Goal: Task Accomplishment & Management: Use online tool/utility

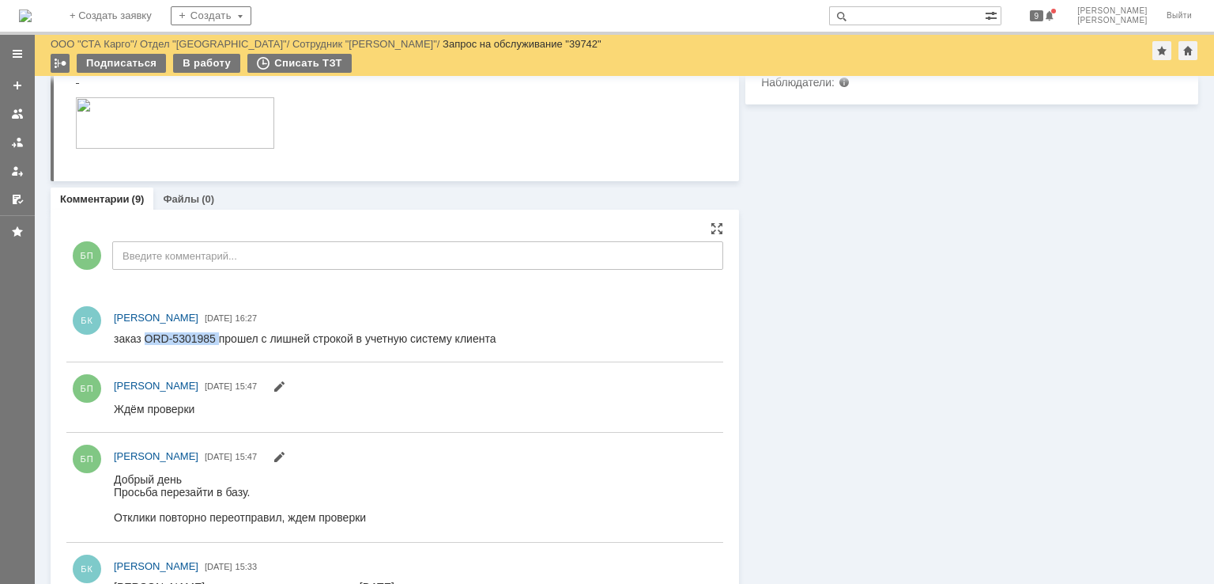
drag, startPoint x: 218, startPoint y: 338, endPoint x: 145, endPoint y: 336, distance: 73.6
click at [145, 336] on div "заказ ORD-5301985 прошел с лишней строкой в учетную систему клиента" at bounding box center [305, 338] width 382 height 13
copy div "ORD-5301985"
drag, startPoint x: 178, startPoint y: 354, endPoint x: 186, endPoint y: 355, distance: 7.9
click at [178, 354] on div "[PERSON_NAME] [DATE] 16:27" at bounding box center [394, 327] width 657 height 55
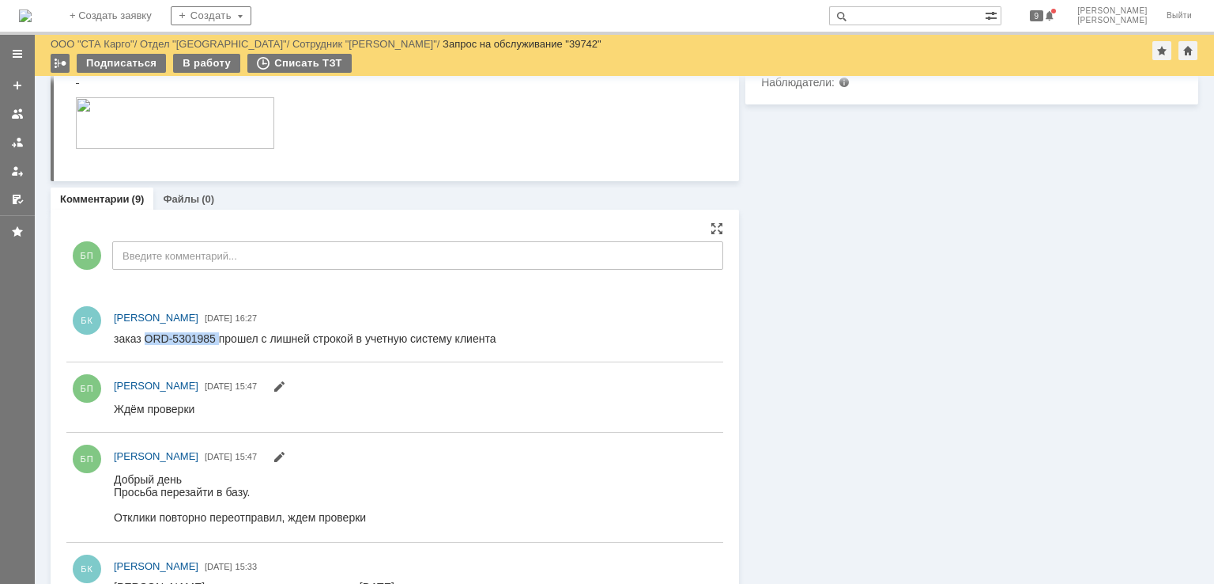
drag, startPoint x: 329, startPoint y: 678, endPoint x: 219, endPoint y: 342, distance: 353.6
click at [220, 342] on div "заказ ORD-5301985 прошел с лишней строкой в учетную систему клиента" at bounding box center [305, 338] width 382 height 13
click at [203, 334] on div "заказ ORD-5301985 прошел с лишней строкой в учетную систему клиента" at bounding box center [305, 338] width 382 height 13
drag, startPoint x: 218, startPoint y: 336, endPoint x: 147, endPoint y: 334, distance: 71.2
click at [147, 334] on div "заказ ORD-5301985 прошел с лишней строкой в учетную систему клиента" at bounding box center [305, 338] width 382 height 13
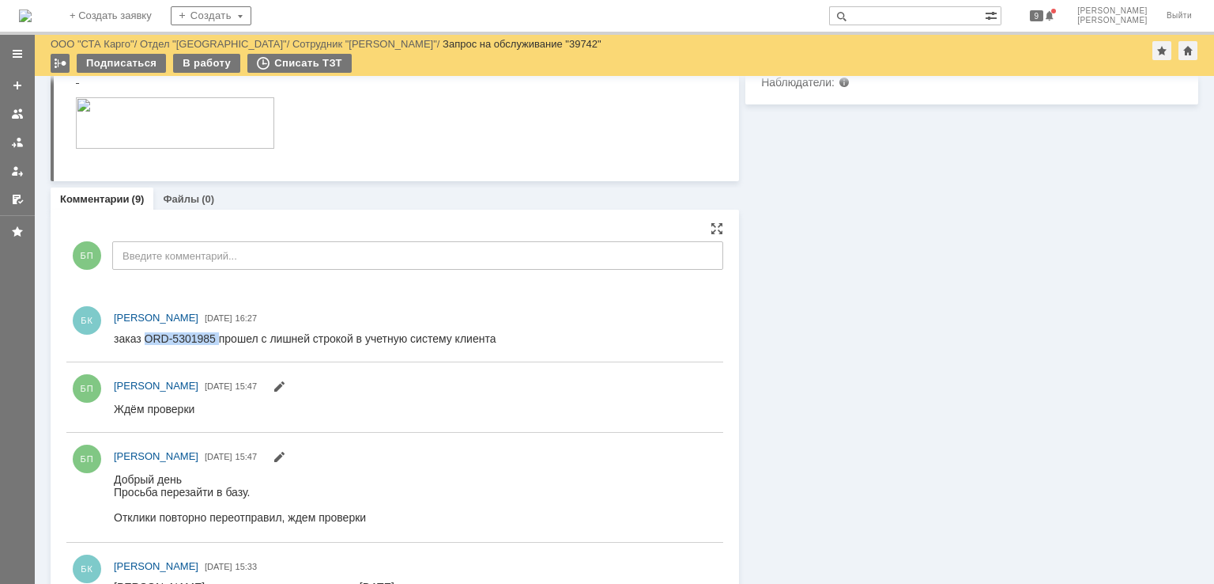
copy div "ORD-5301985"
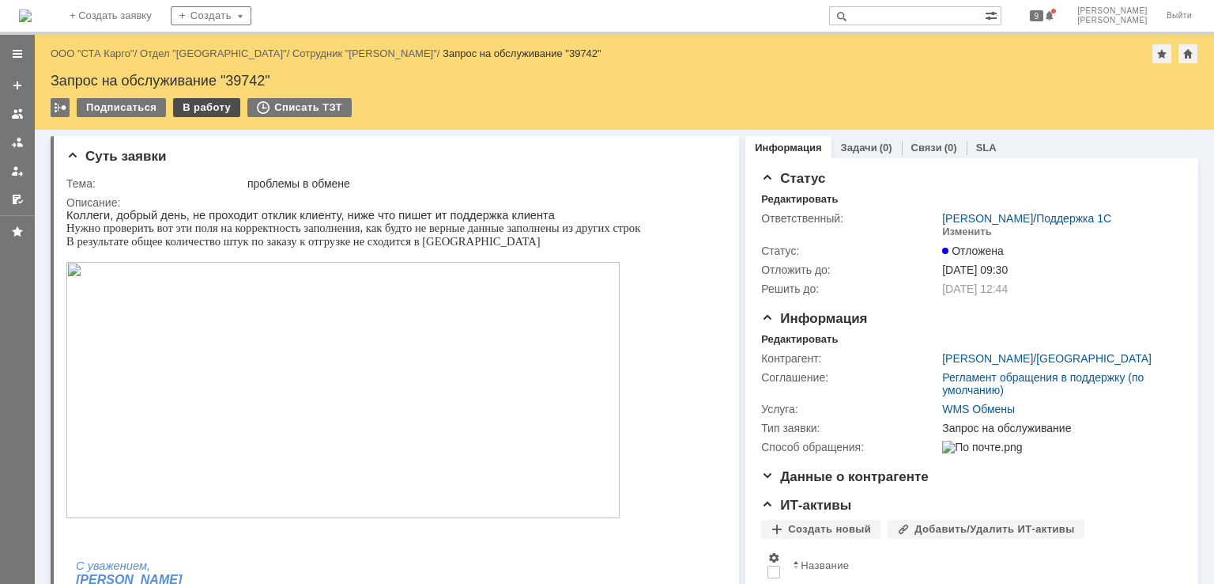
click at [202, 105] on div "В работу" at bounding box center [206, 107] width 67 height 19
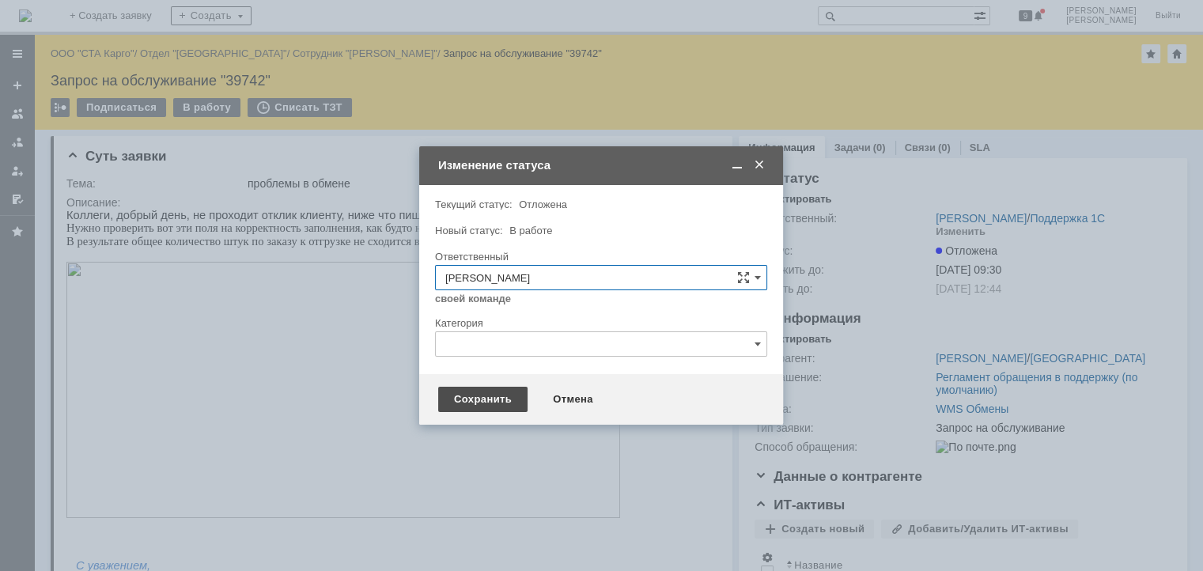
click at [479, 395] on div "Сохранить" at bounding box center [482, 399] width 89 height 25
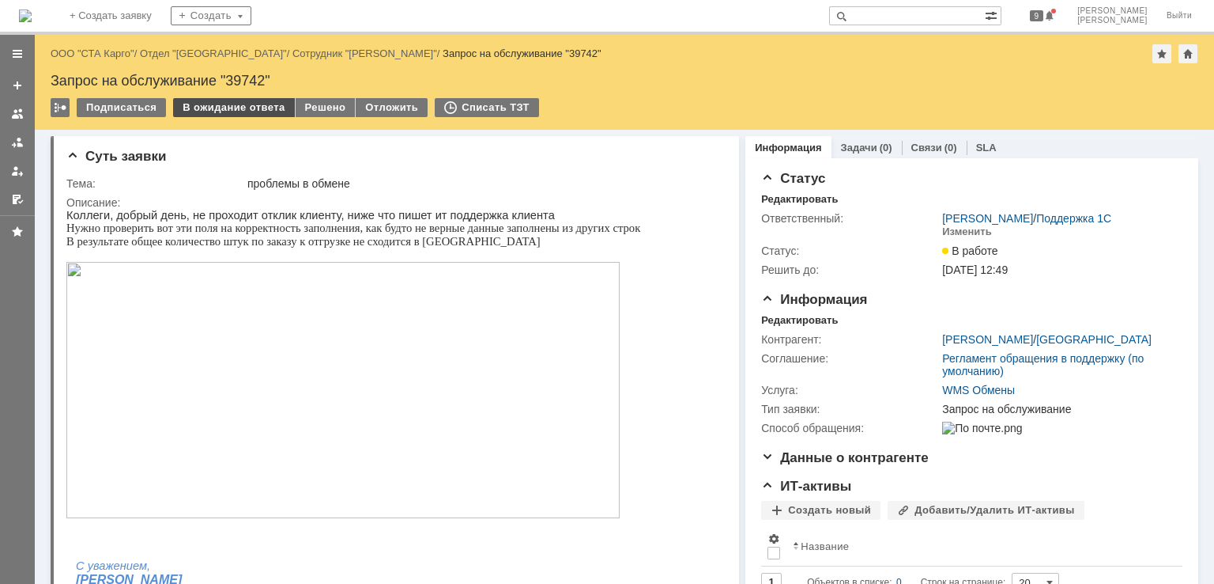
click at [261, 107] on div "В ожидание ответа" at bounding box center [233, 107] width 121 height 19
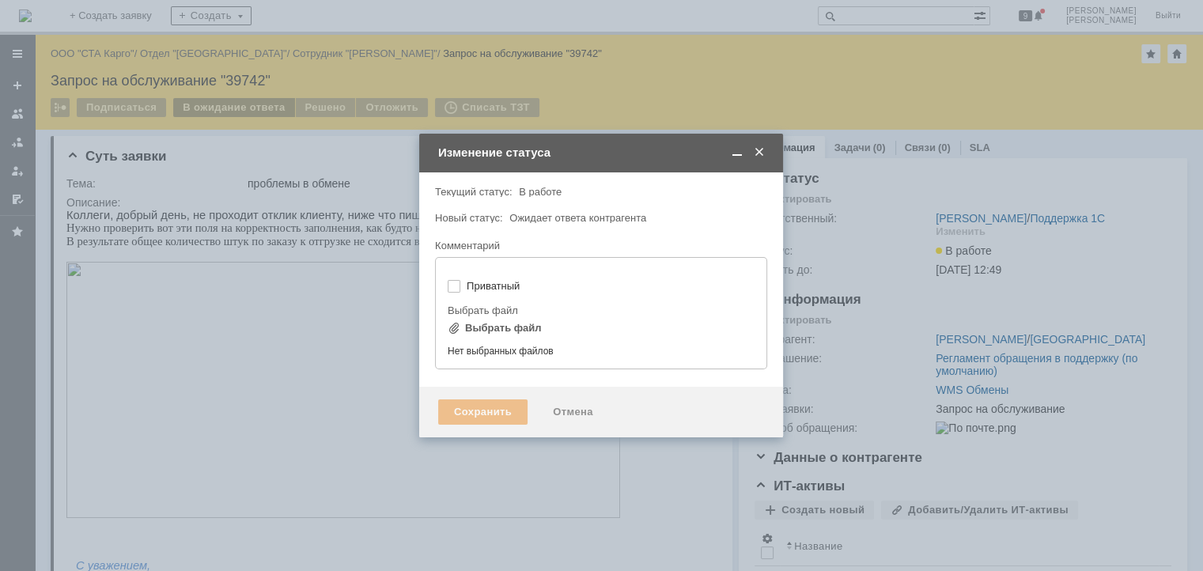
type input "[не указано]"
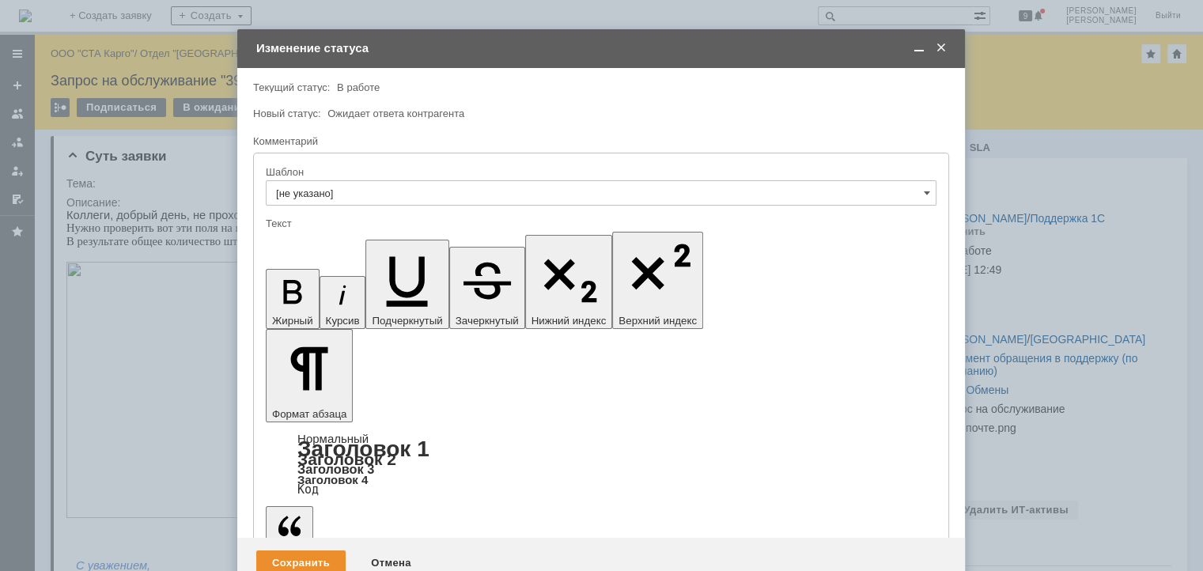
drag, startPoint x: 550, startPoint y: 4398, endPoint x: 413, endPoint y: 4401, distance: 137.6
drag, startPoint x: 409, startPoint y: 4366, endPoint x: 440, endPoint y: 4427, distance: 68.6
copy span "ORD-5301985"
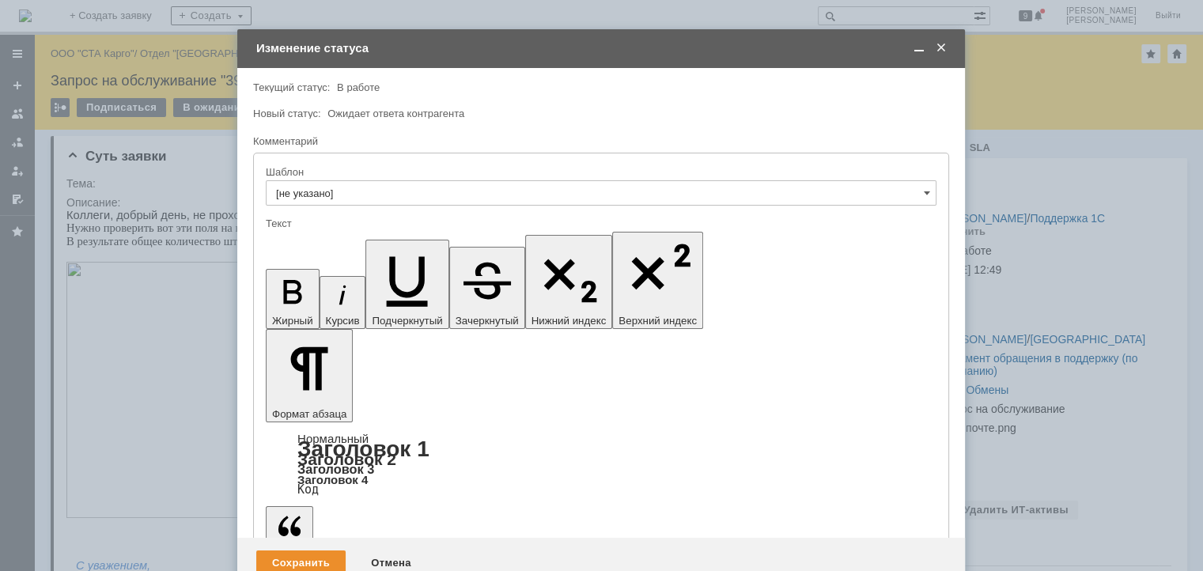
click at [288, 550] on div "Сохранить" at bounding box center [300, 562] width 89 height 25
